Goal: Transaction & Acquisition: Purchase product/service

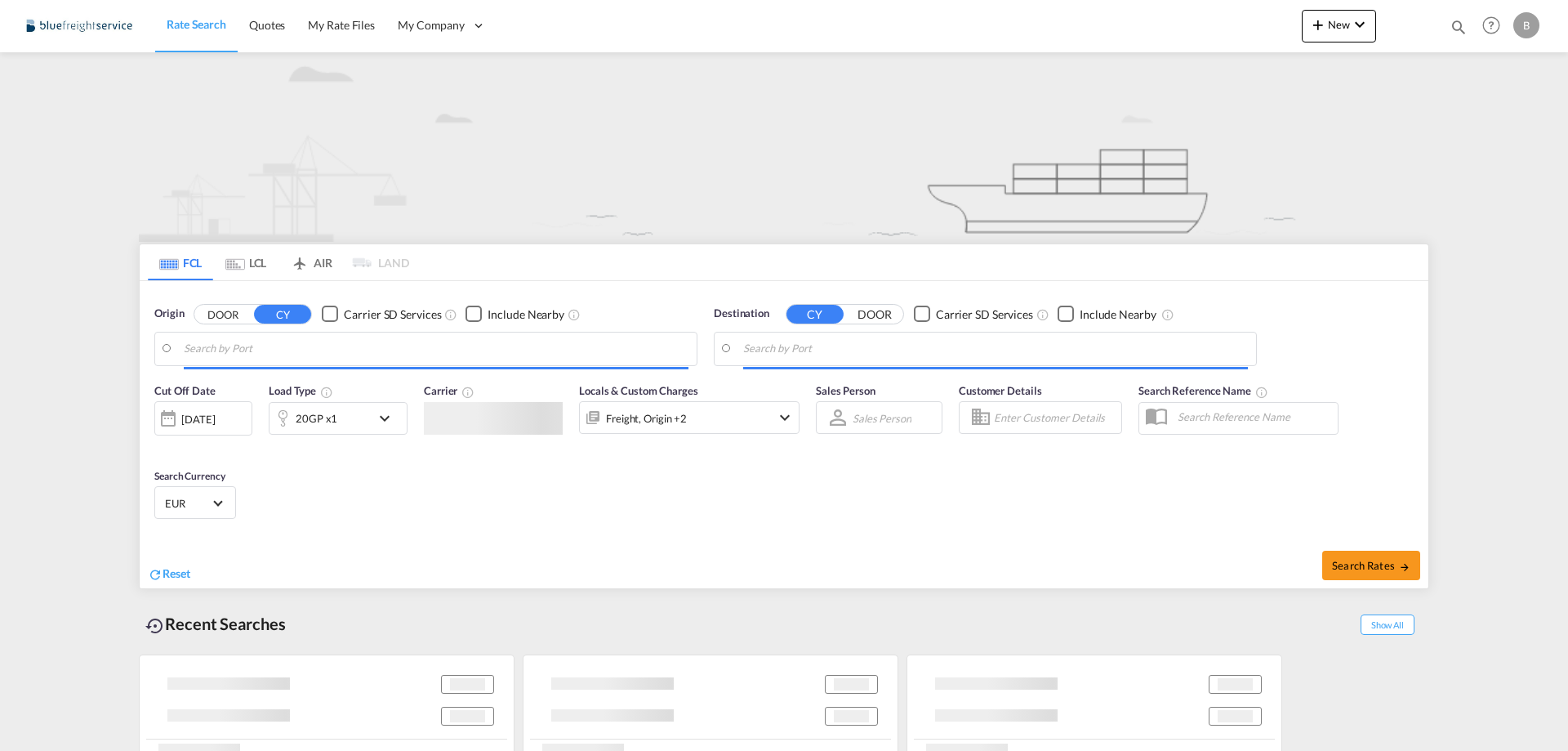
type input "[GEOGRAPHIC_DATA], [GEOGRAPHIC_DATA]"
type input "[GEOGRAPHIC_DATA], MXVER"
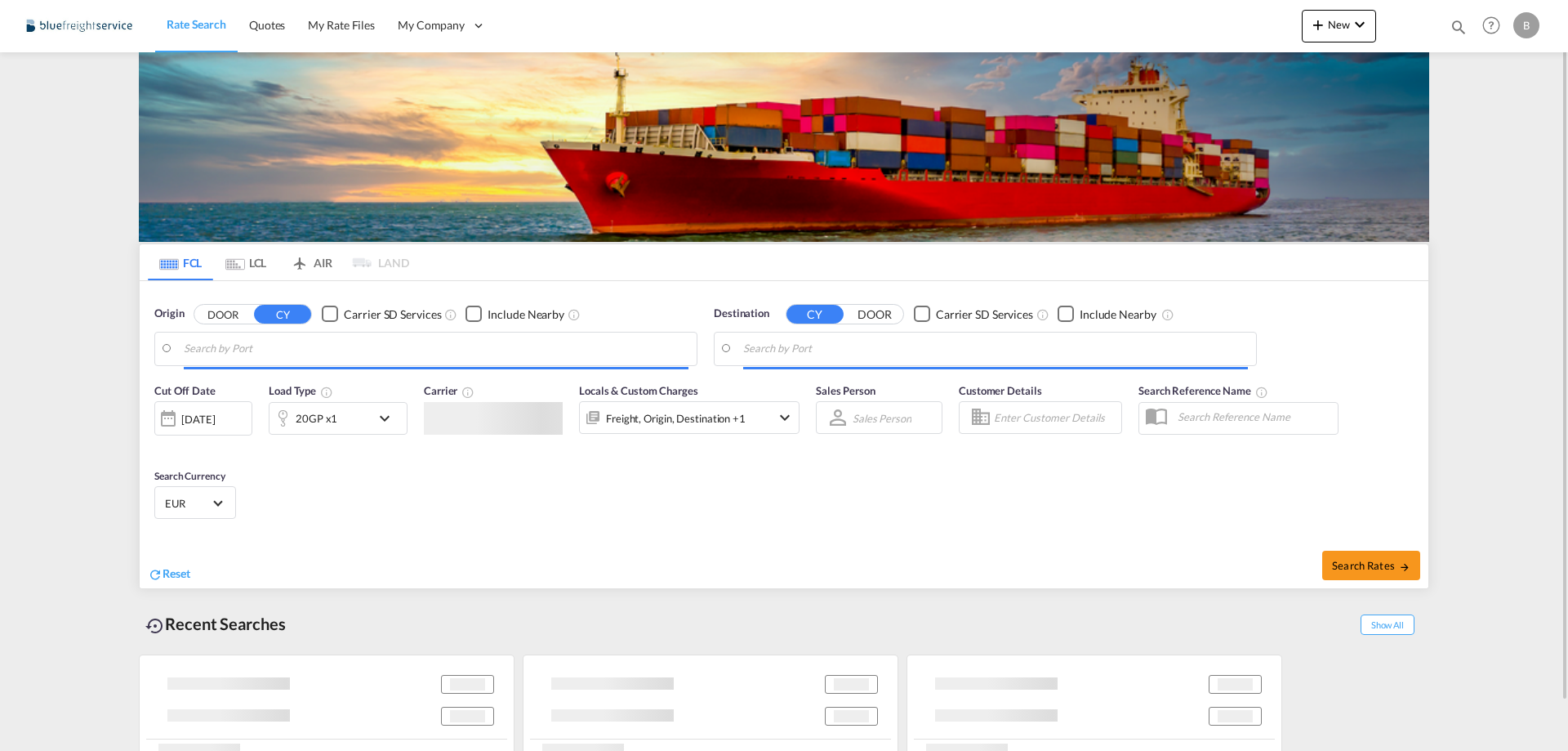
type input "[GEOGRAPHIC_DATA], [GEOGRAPHIC_DATA]"
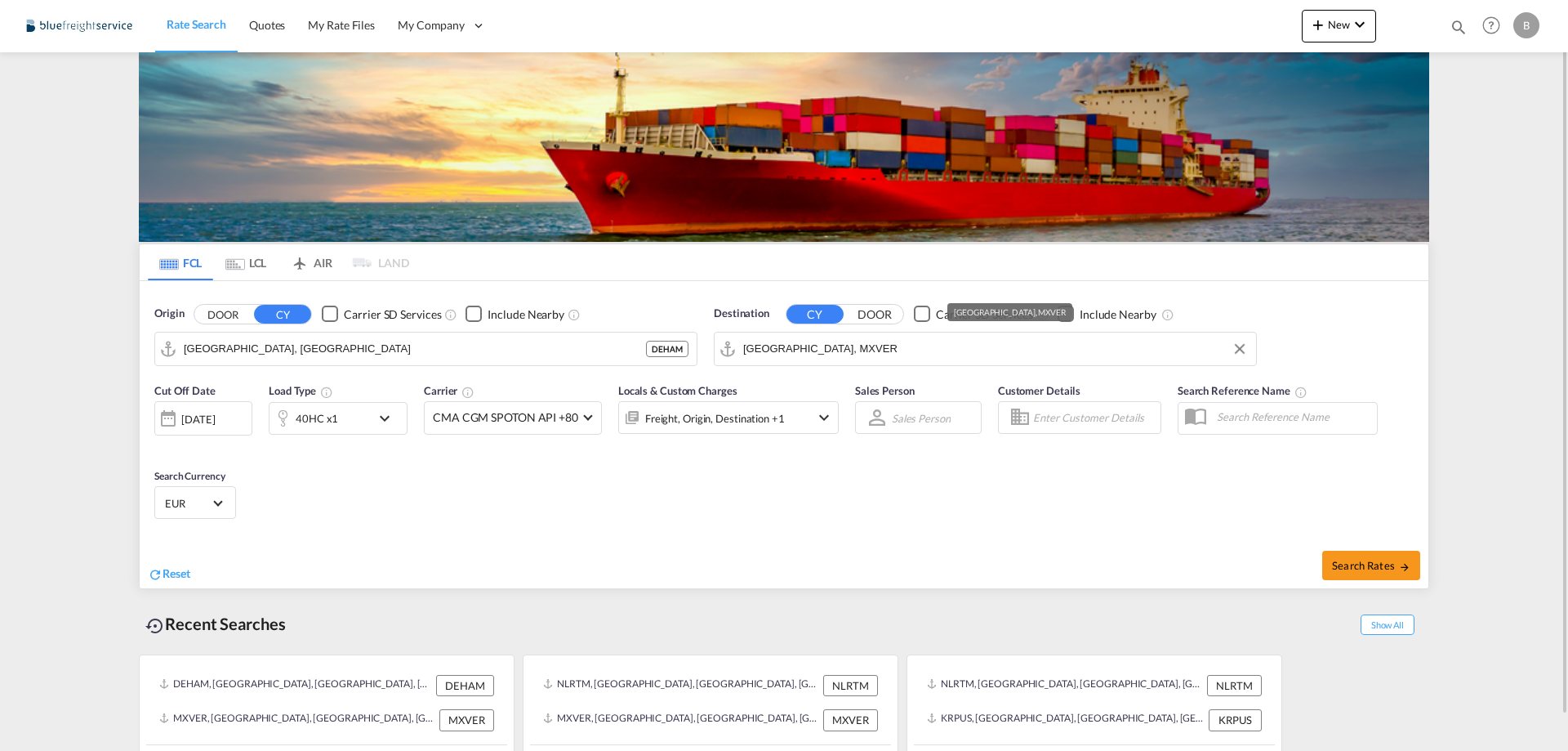
click at [847, 353] on input "[GEOGRAPHIC_DATA], MXVER" at bounding box center [996, 348] width 504 height 24
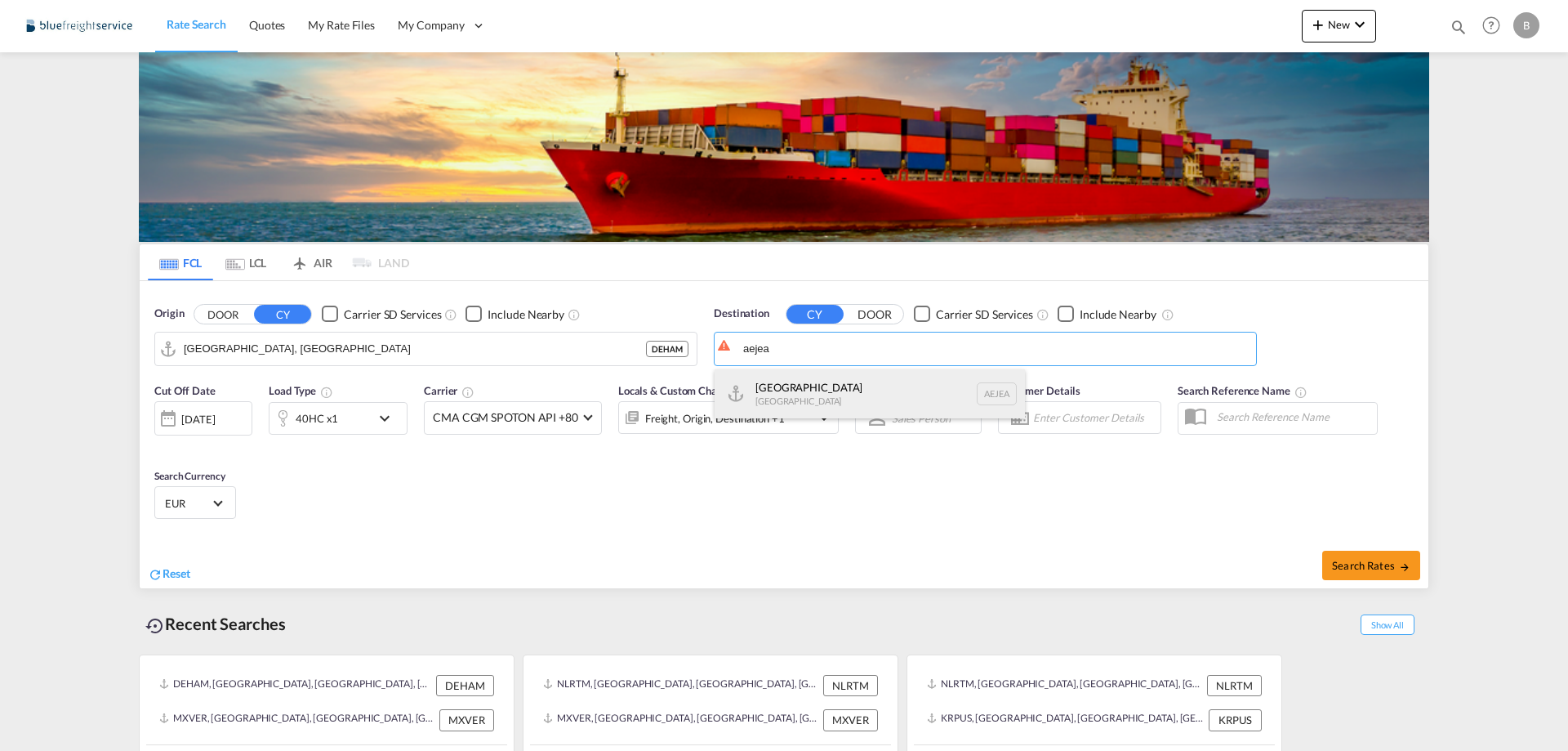
click at [800, 385] on div "[GEOGRAPHIC_DATA] [GEOGRAPHIC_DATA]" at bounding box center [869, 393] width 310 height 49
type input "[GEOGRAPHIC_DATA], [GEOGRAPHIC_DATA]"
click at [364, 420] on div "40HC x1" at bounding box center [320, 418] width 101 height 33
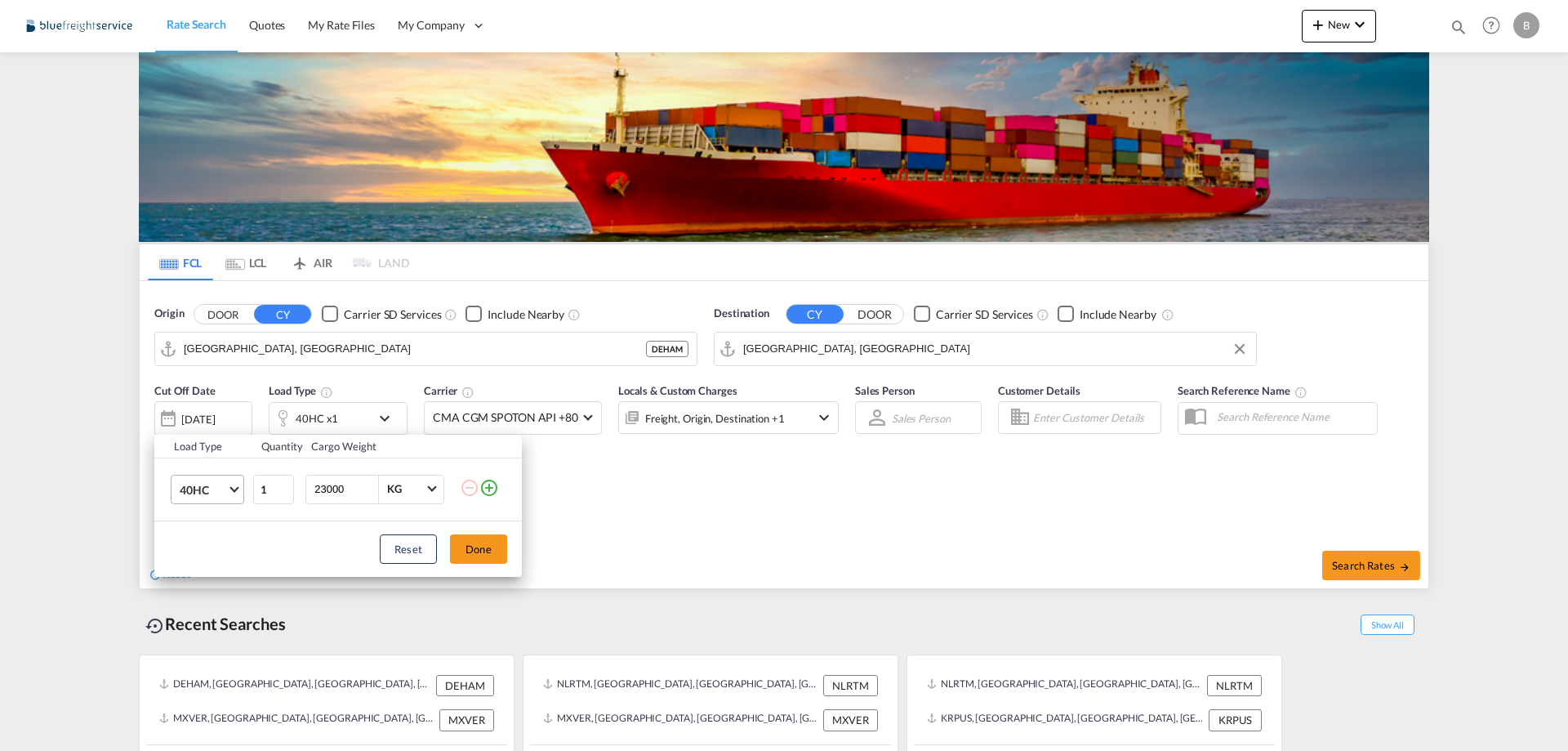
click at [232, 488] on span "Choose: \a40HC" at bounding box center [234, 488] width 9 height 9
click at [208, 421] on md-option "20GP" at bounding box center [221, 411] width 111 height 39
drag, startPoint x: 351, startPoint y: 492, endPoint x: 309, endPoint y: 489, distance: 42.1
click at [309, 489] on div "23000 KG KG" at bounding box center [374, 489] width 139 height 29
type input "12500"
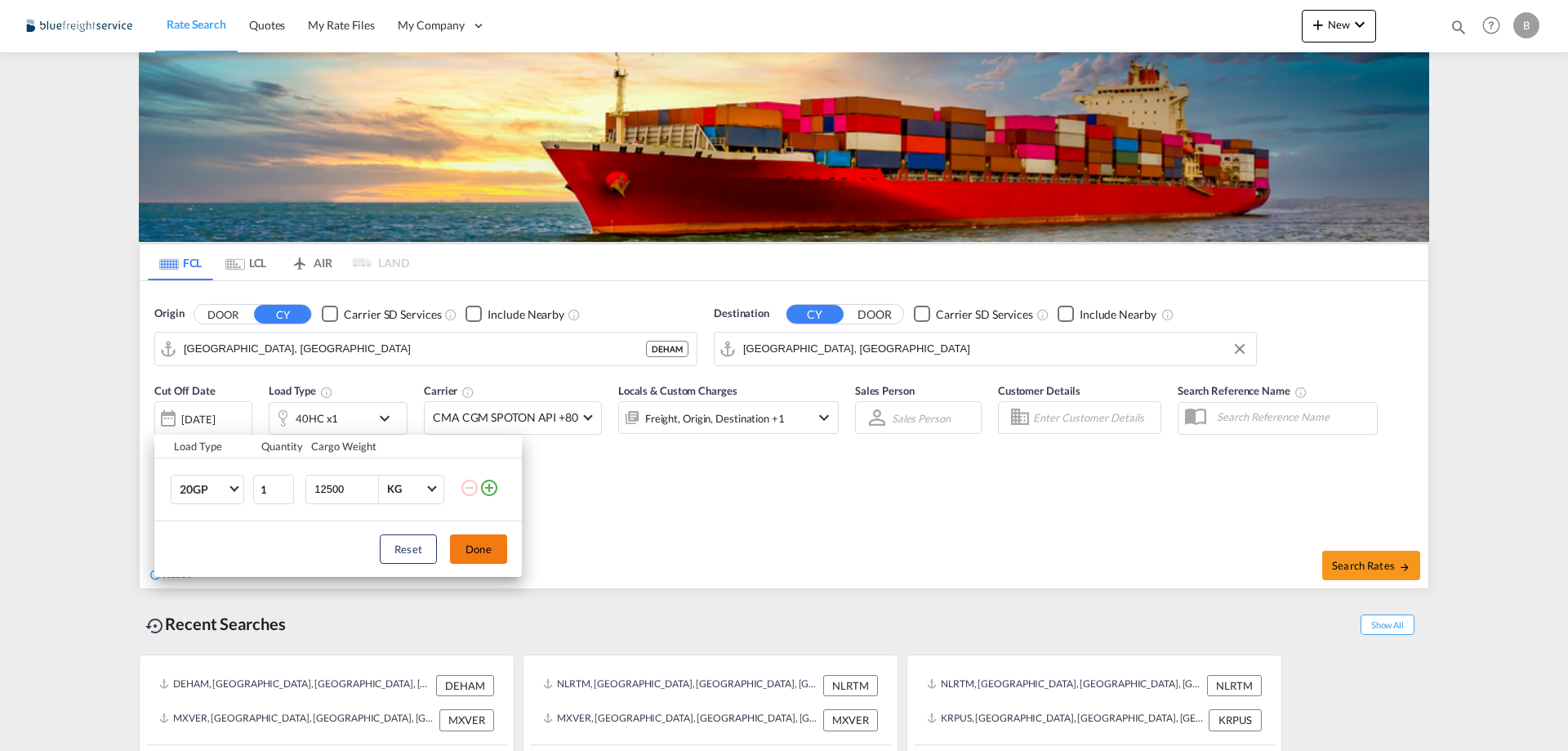
click at [468, 550] on button "Done" at bounding box center [478, 548] width 57 height 29
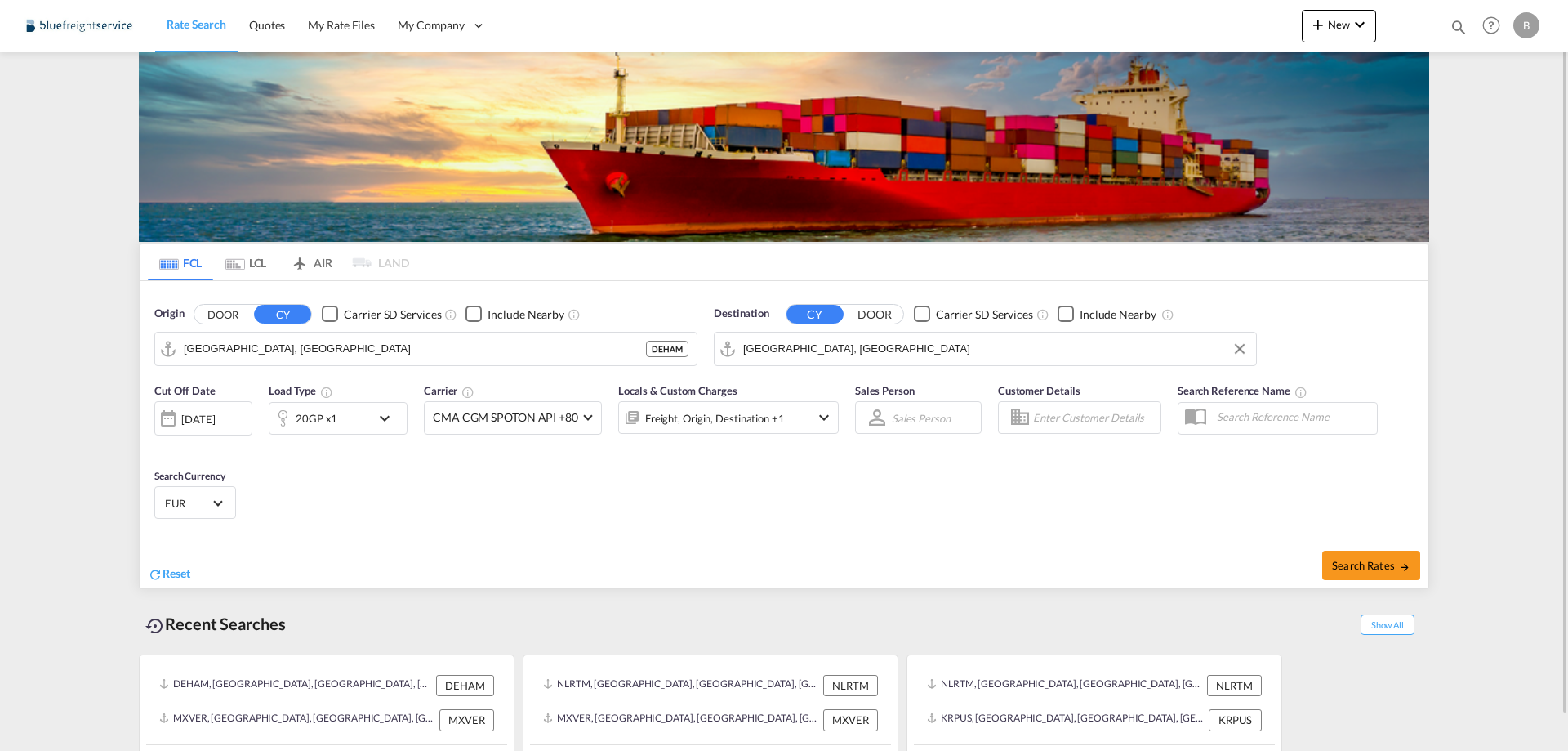
click at [1345, 549] on div "Search Rates" at bounding box center [1109, 565] width 641 height 47
click at [1368, 559] on span "Search Rates" at bounding box center [1371, 565] width 78 height 13
type input "DEHAM to [GEOGRAPHIC_DATA] / [DATE]"
